Goal: Feedback & Contribution: Leave review/rating

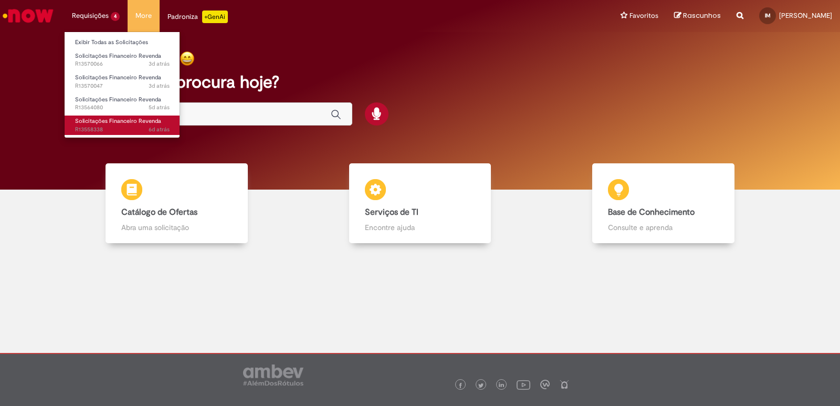
click at [98, 127] on span "6d atrás 6 dias atrás R13558338" at bounding box center [122, 129] width 94 height 8
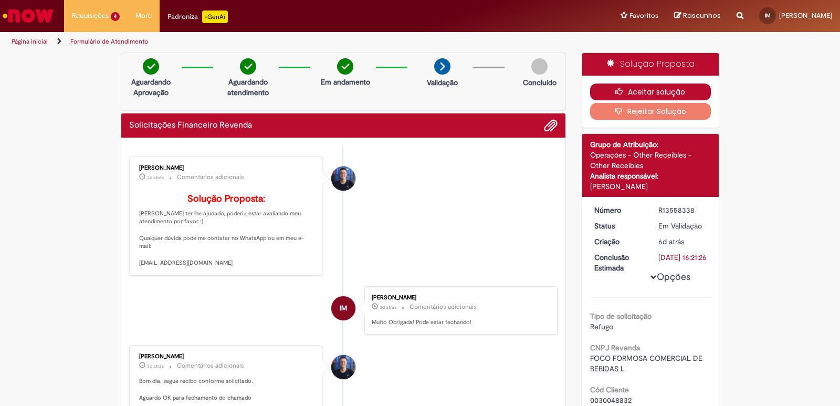
click at [620, 90] on icon "button" at bounding box center [621, 91] width 13 height 7
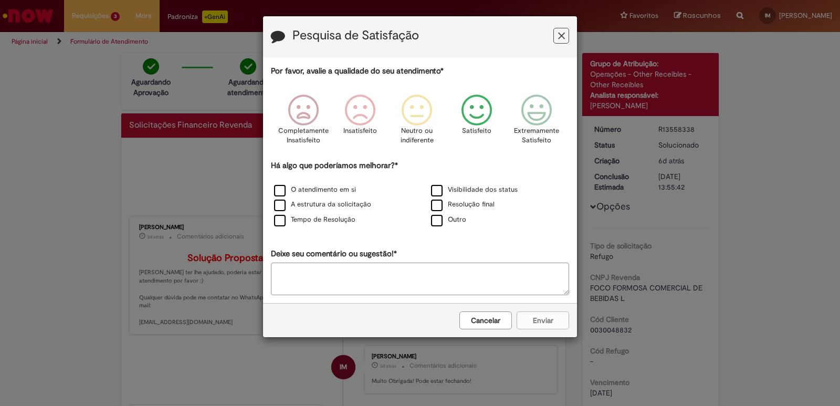
click at [478, 127] on p "Satisfeito" at bounding box center [476, 131] width 29 height 10
click at [335, 187] on label "O atendimento em si" at bounding box center [315, 190] width 82 height 10
click at [445, 207] on label "Resolução final" at bounding box center [462, 204] width 63 height 10
click at [543, 316] on button "Enviar" at bounding box center [542, 320] width 52 height 18
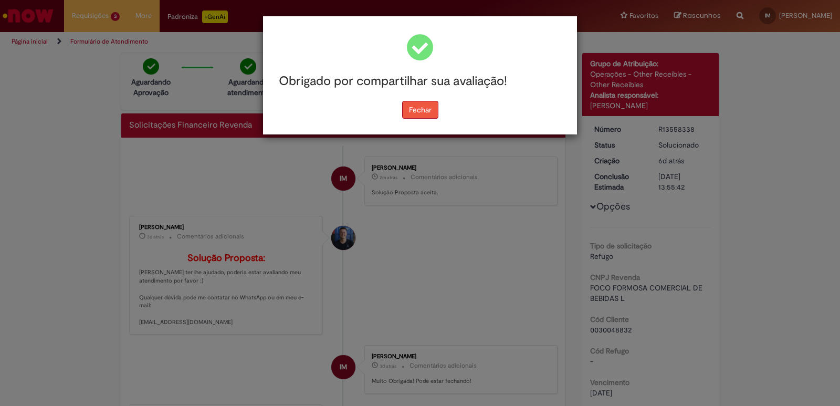
click at [427, 116] on button "Fechar" at bounding box center [420, 110] width 36 height 18
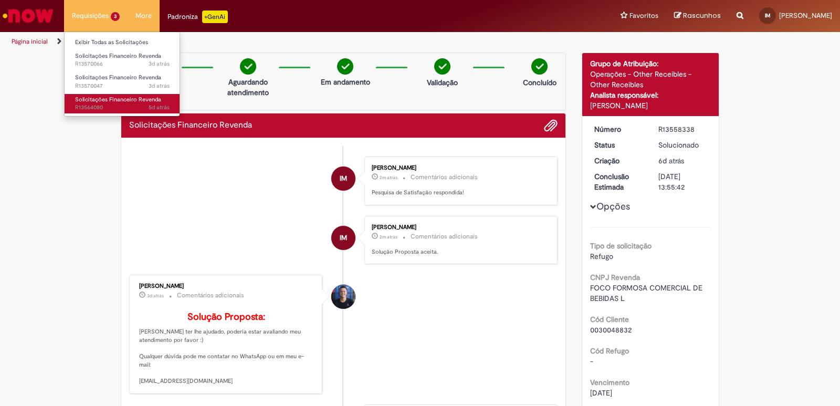
click at [102, 97] on span "Solicitações Financeiro Revenda" at bounding box center [118, 99] width 86 height 8
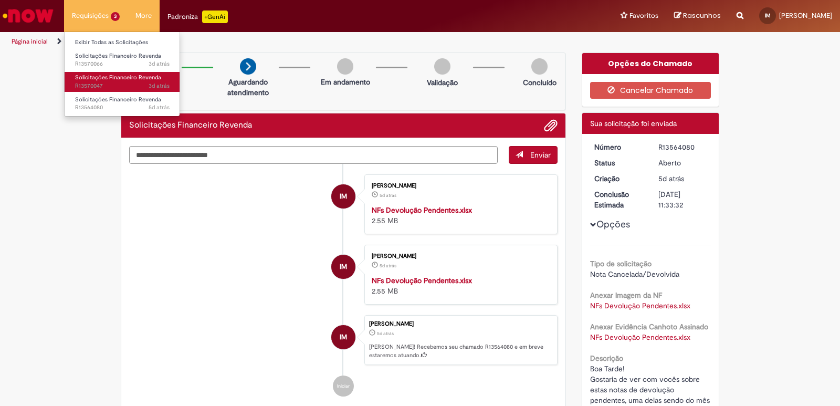
click at [95, 76] on span "Solicitações Financeiro Revenda" at bounding box center [118, 77] width 86 height 8
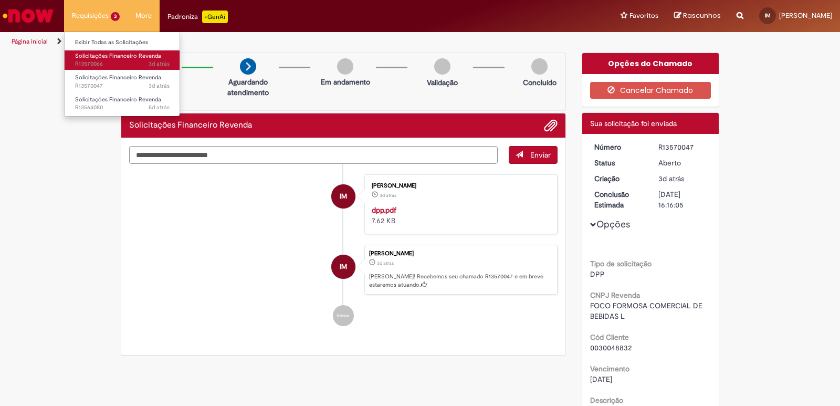
click at [102, 60] on span "3d atrás 3 dias atrás R13570066" at bounding box center [122, 64] width 94 height 8
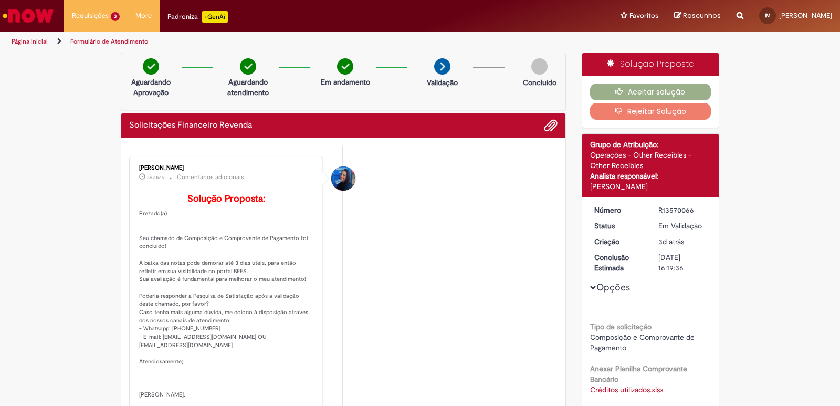
click at [413, 316] on li "[PERSON_NAME] 3d atrás 3 dias atrás Comentários adicionais Solução Proposta: Pr…" at bounding box center [343, 281] width 428 height 251
click at [618, 90] on icon "button" at bounding box center [621, 91] width 13 height 7
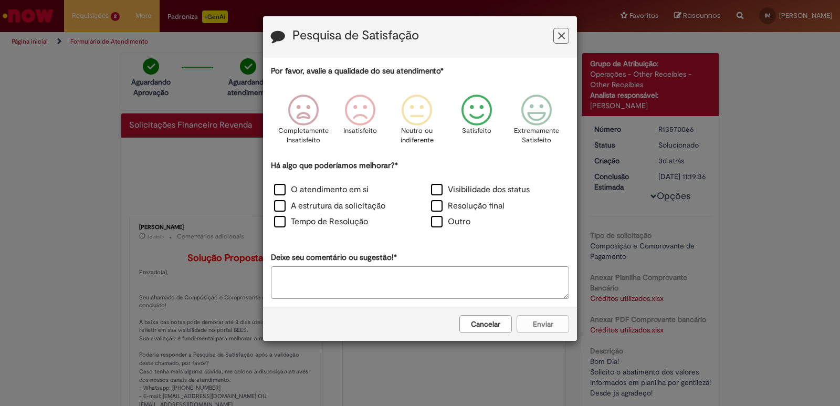
click at [473, 128] on p "Satisfeito" at bounding box center [476, 131] width 29 height 10
click at [348, 189] on label "O atendimento em si" at bounding box center [321, 190] width 94 height 12
click at [450, 208] on label "Resolução final" at bounding box center [467, 206] width 73 height 12
click at [567, 328] on button "Enviar" at bounding box center [542, 324] width 52 height 18
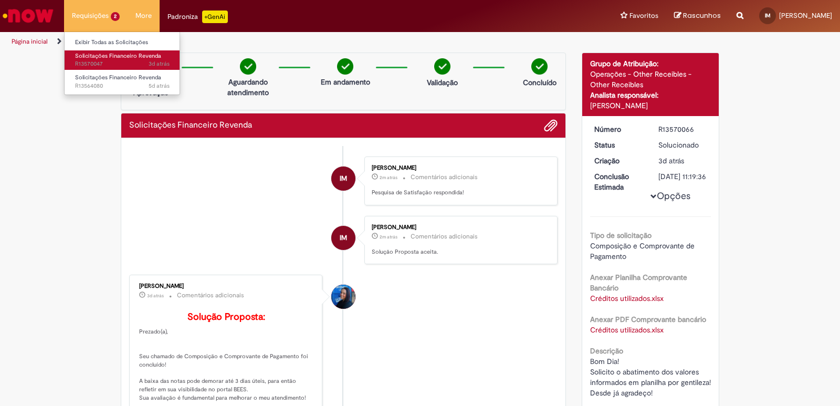
click at [102, 61] on span "3d atrás 3 dias atrás R13570047" at bounding box center [122, 64] width 94 height 8
